Goal: Task Accomplishment & Management: Use online tool/utility

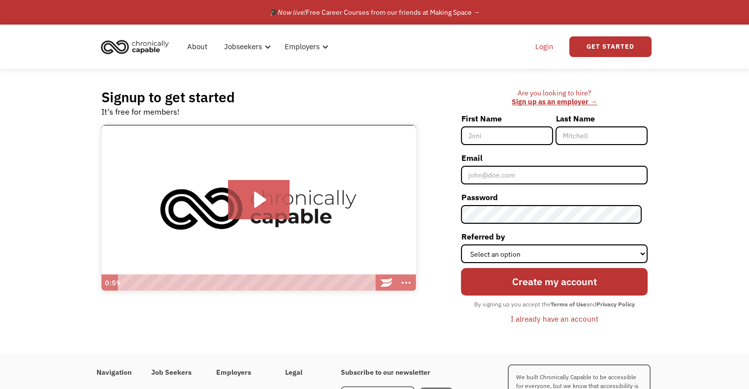
click at [534, 50] on link "Login" at bounding box center [544, 47] width 30 height 32
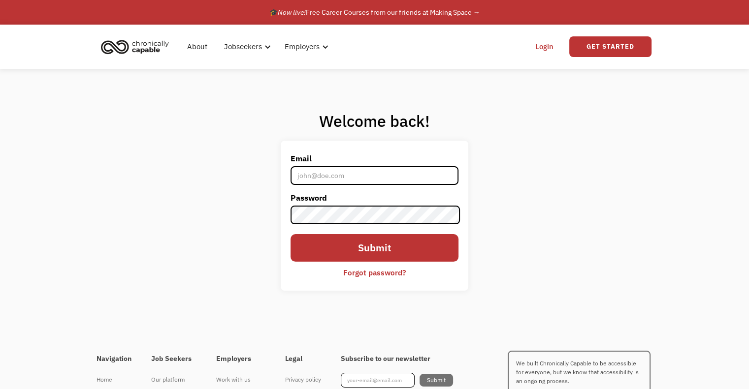
click at [349, 176] on input "Email" at bounding box center [373, 175] width 167 height 19
type input "[EMAIL_ADDRESS][DOMAIN_NAME]"
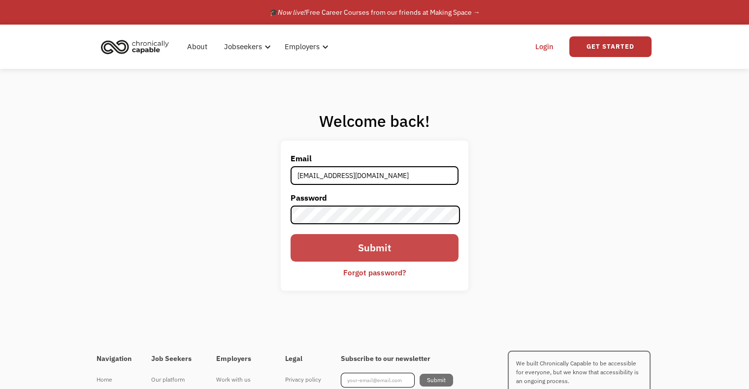
click at [351, 238] on input "Submit" at bounding box center [373, 248] width 167 height 28
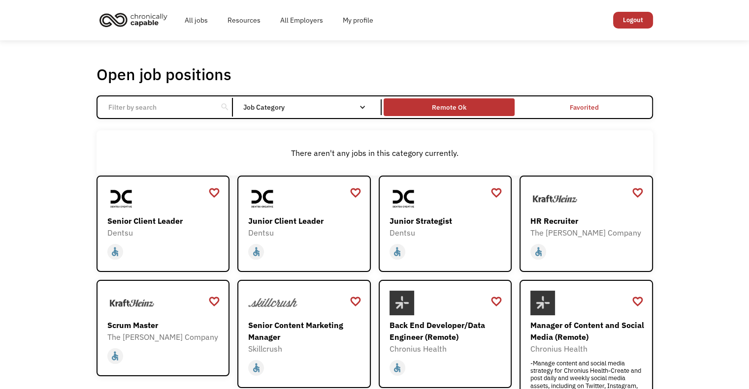
drag, startPoint x: 450, startPoint y: 95, endPoint x: 449, endPoint y: 107, distance: 12.4
click at [449, 101] on div "Open job positions You have X liked items Search search Filter by category Admi…" at bounding box center [374, 328] width 556 height 529
click at [444, 110] on div "Remote Ok" at bounding box center [449, 107] width 34 height 12
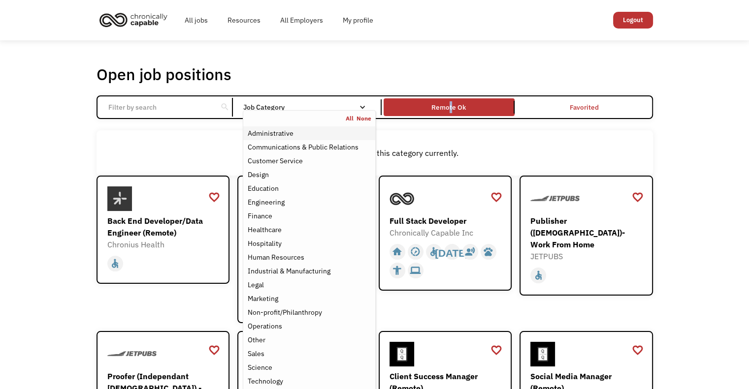
click at [279, 132] on div "Administrative" at bounding box center [270, 133] width 46 height 12
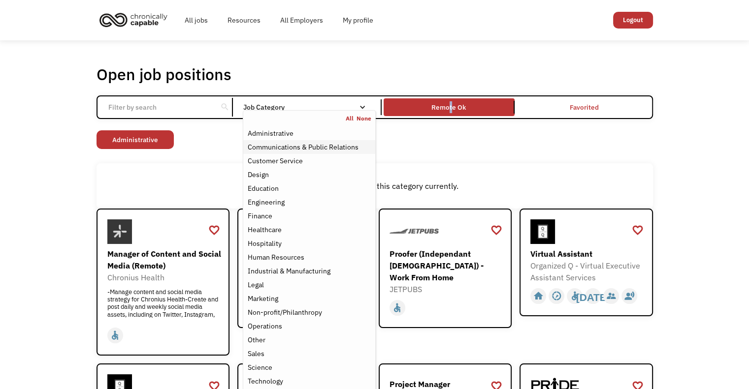
click at [285, 148] on div "Communications & Public Relations" at bounding box center [302, 147] width 111 height 12
click at [289, 160] on div "Customer Service" at bounding box center [274, 161] width 55 height 12
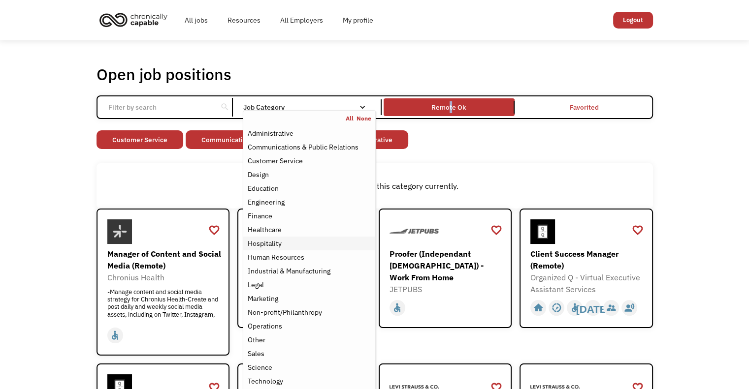
click at [288, 244] on div "Hospitality" at bounding box center [309, 244] width 124 height 12
click at [285, 258] on div "Human Resources" at bounding box center [275, 258] width 57 height 12
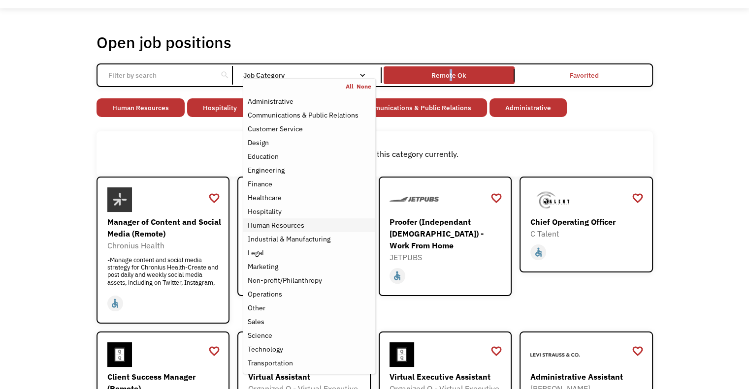
scroll to position [49, 0]
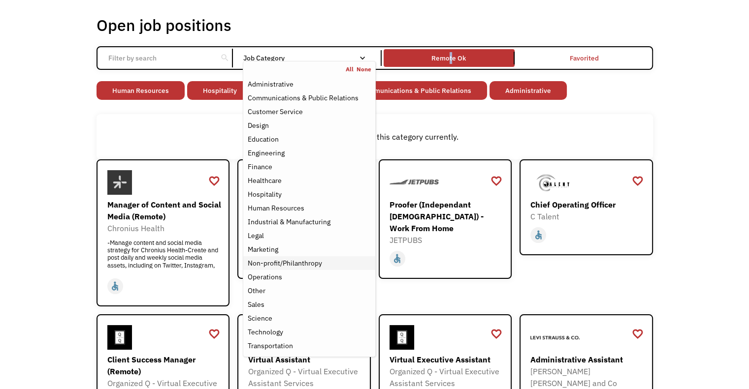
click at [284, 267] on div "Non-profit/Philanthropy" at bounding box center [284, 263] width 74 height 12
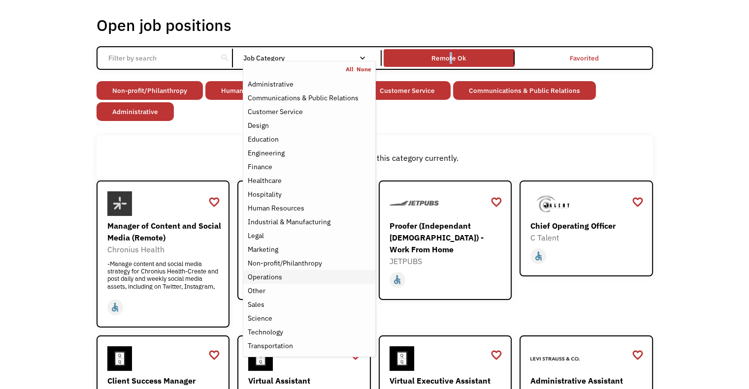
click at [284, 279] on div "Operations" at bounding box center [309, 277] width 124 height 12
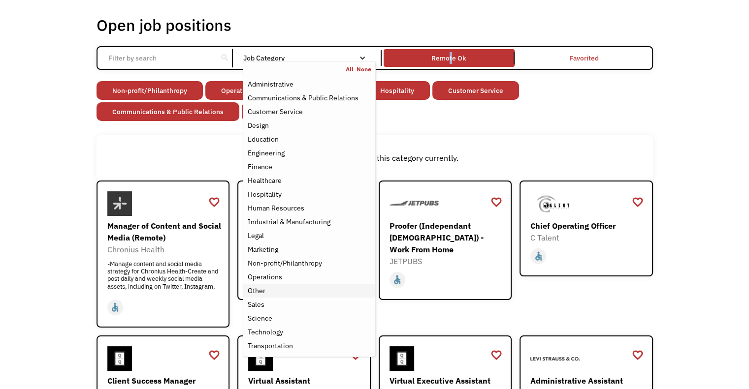
click at [279, 292] on div "Other" at bounding box center [309, 291] width 124 height 12
click at [281, 307] on div "Sales" at bounding box center [309, 305] width 124 height 12
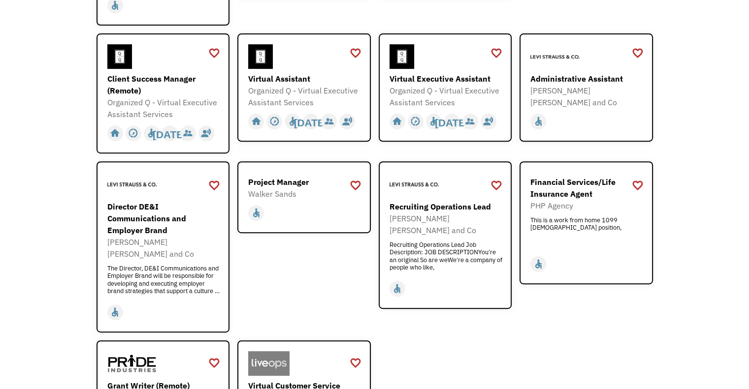
scroll to position [443, 0]
